Goal: Find specific page/section: Find specific page/section

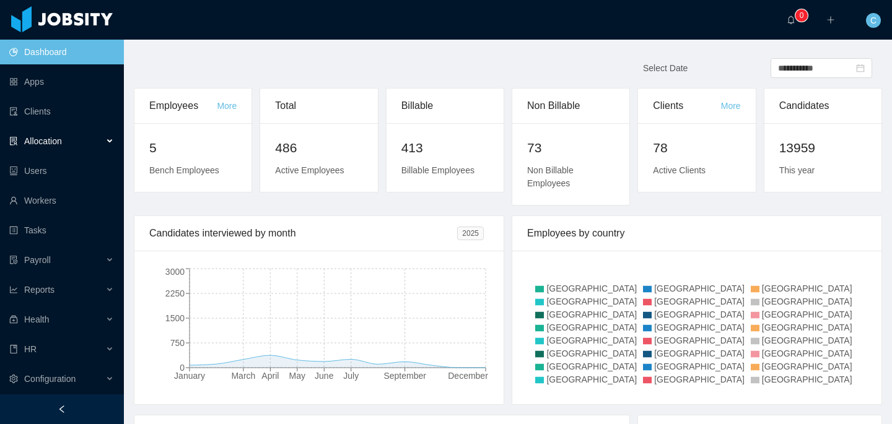
click at [79, 136] on div "Allocation" at bounding box center [62, 141] width 124 height 25
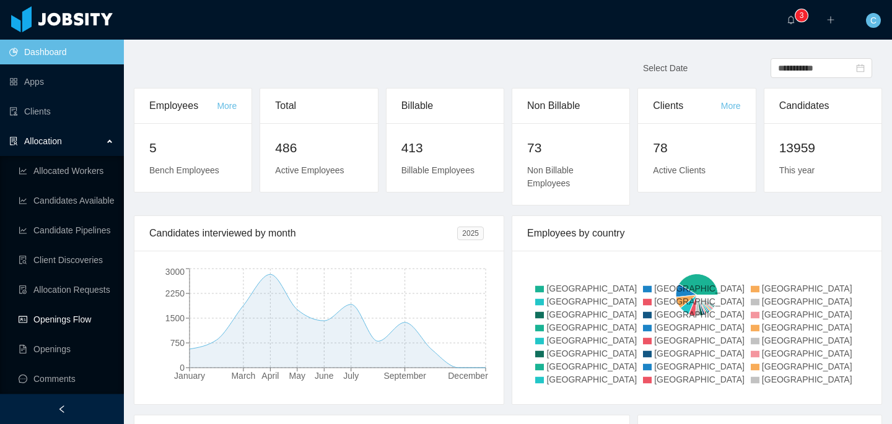
click at [79, 318] on link "Openings Flow" at bounding box center [66, 319] width 95 height 25
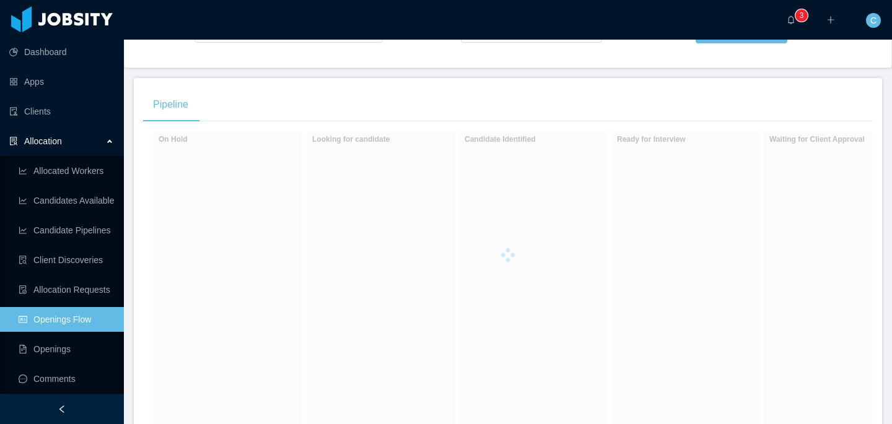
scroll to position [178, 0]
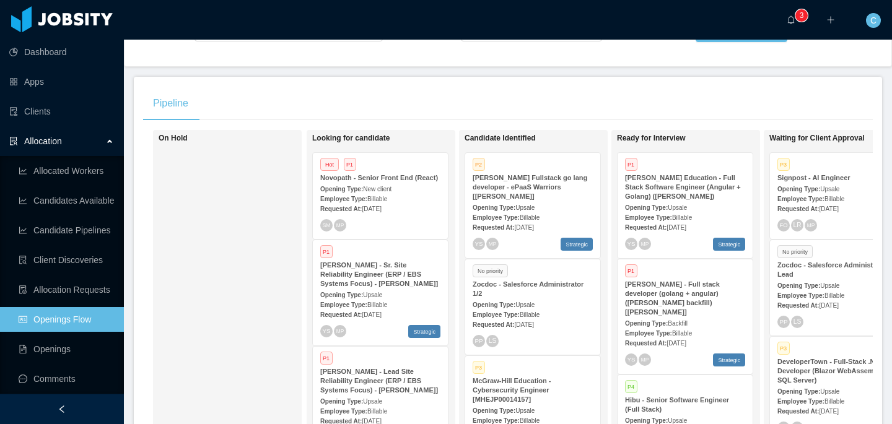
click at [676, 231] on span "Oct 6th, 2025" at bounding box center [675, 227] width 19 height 7
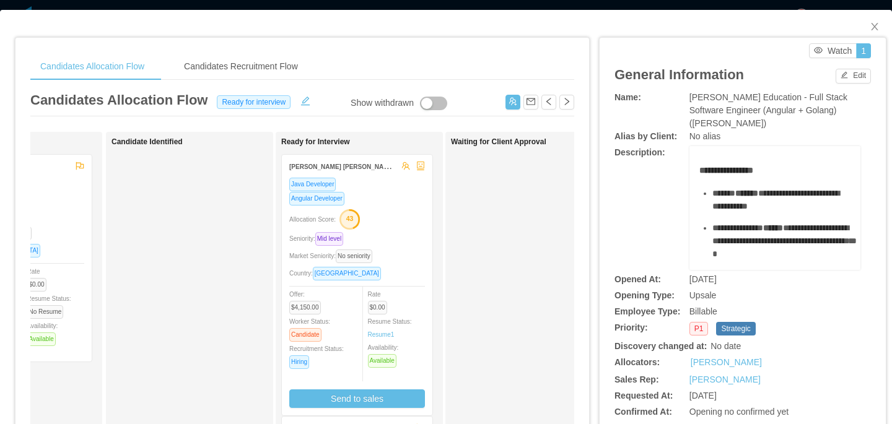
scroll to position [0, 108]
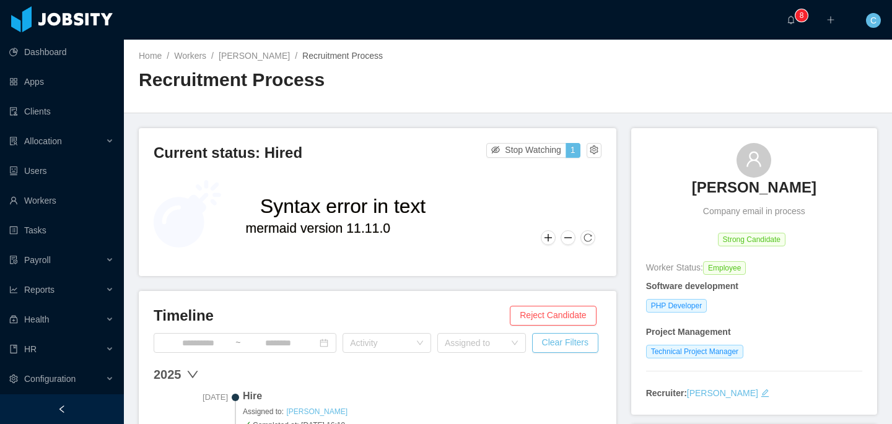
scroll to position [33, 0]
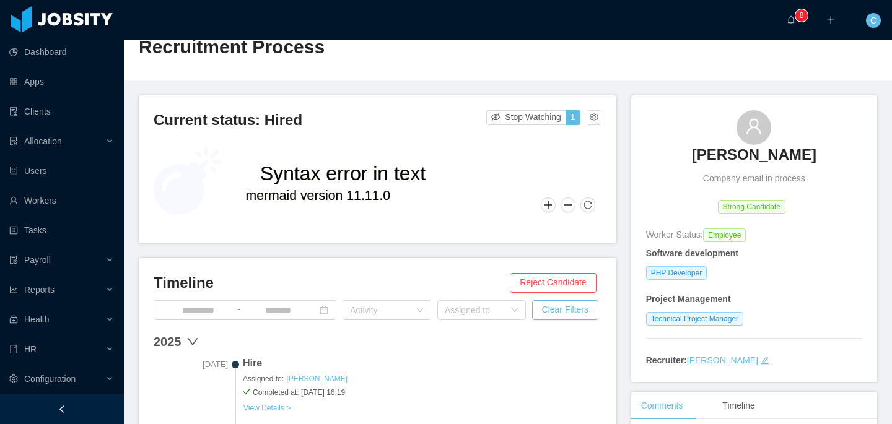
click at [407, 70] on div "Home / Workers / [PERSON_NAME] / Recruitment Process / Recruitment Process" at bounding box center [508, 44] width 768 height 74
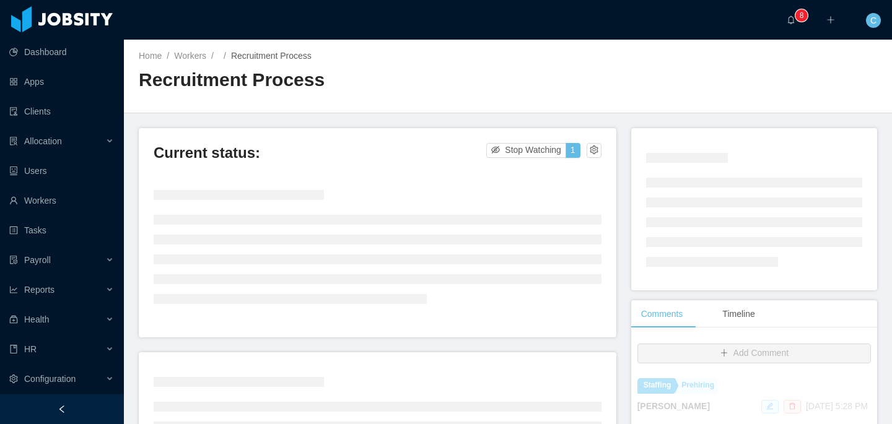
click at [689, 64] on div "Home / Workers / / Recruitment Process / Recruitment Process" at bounding box center [508, 77] width 768 height 74
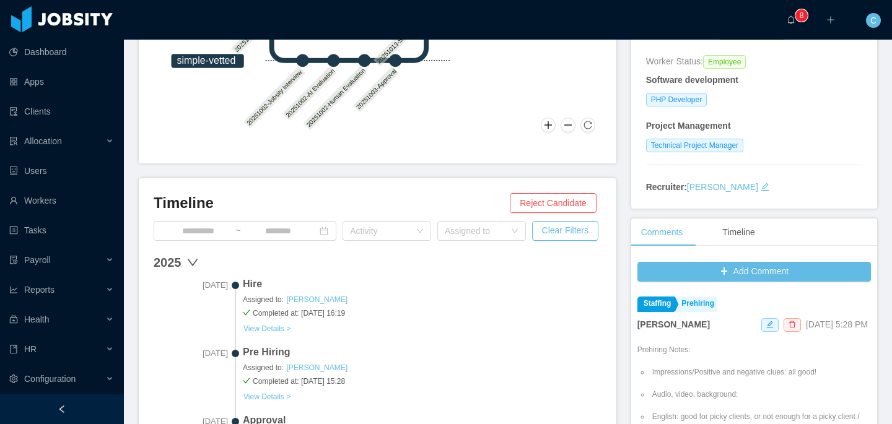
scroll to position [203, 0]
